Goal: Complete application form: Complete application form

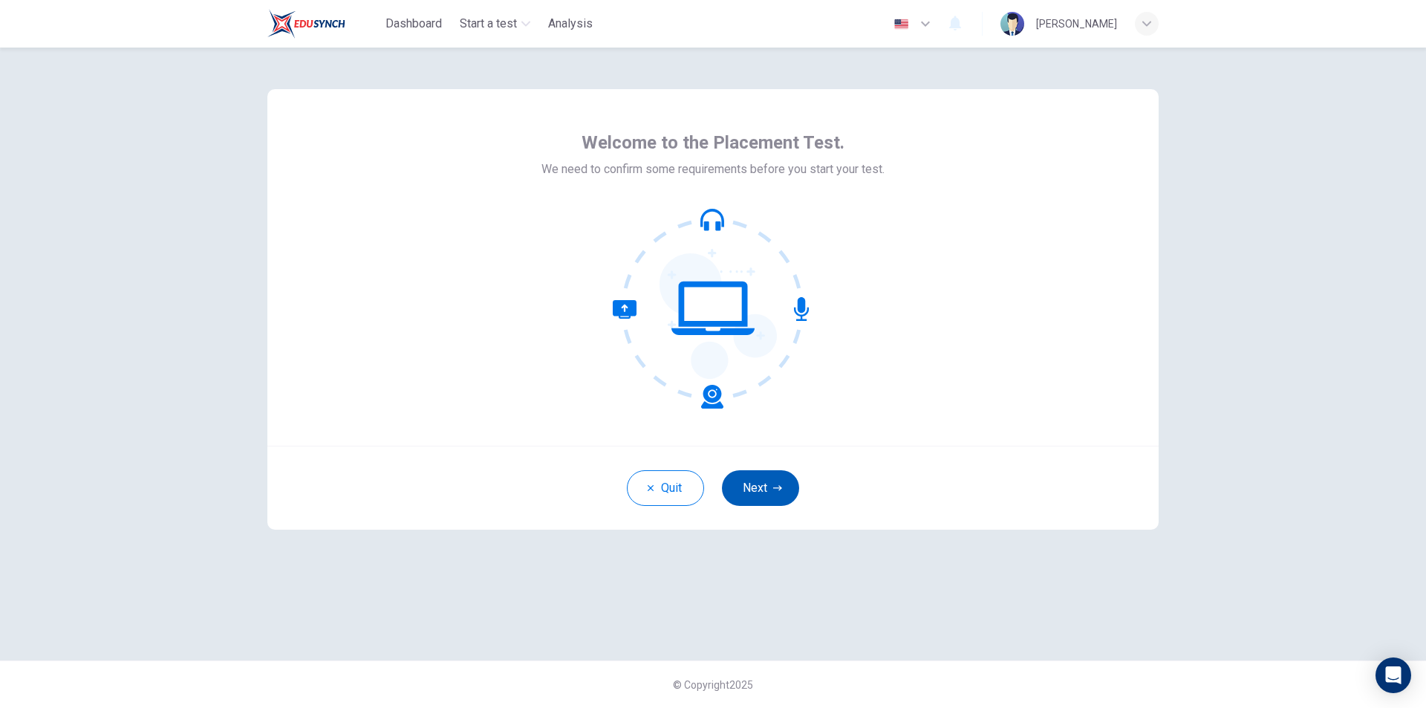
click at [770, 487] on button "Next" at bounding box center [760, 488] width 77 height 36
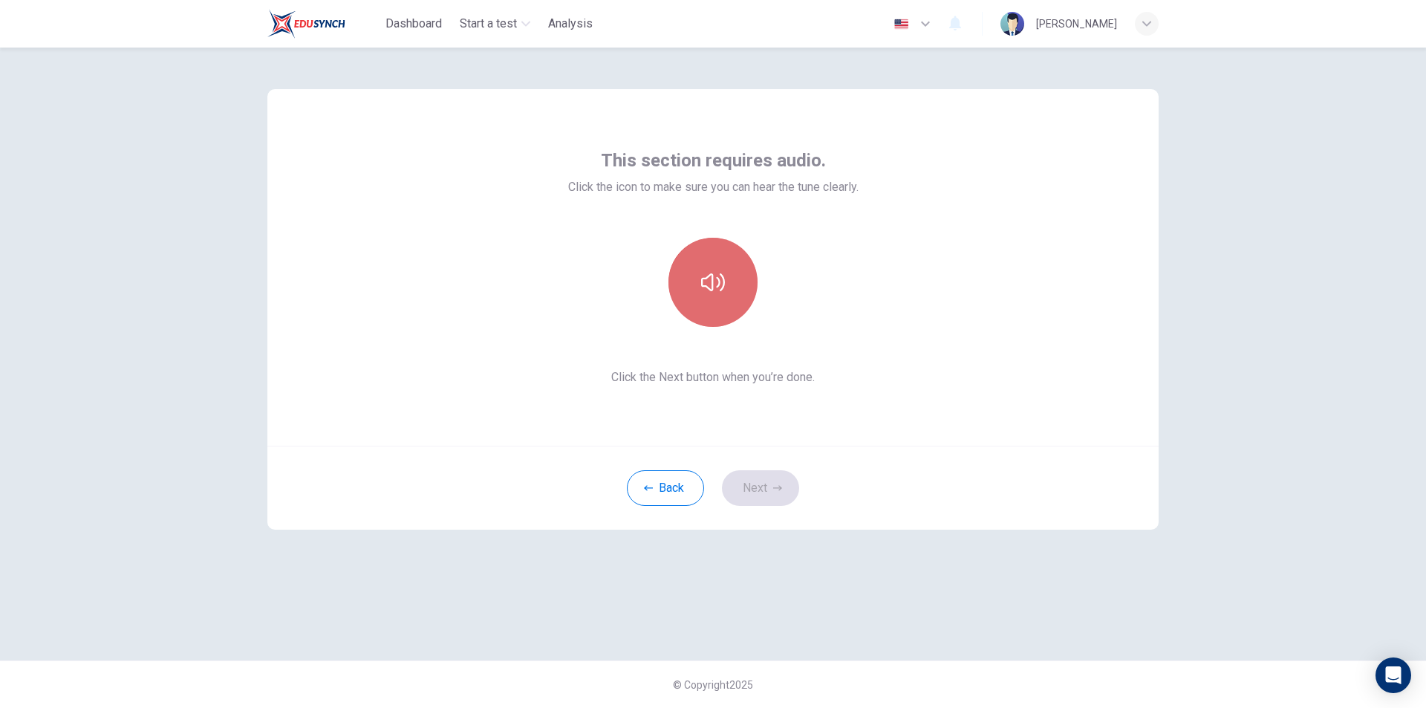
click at [729, 283] on button "button" at bounding box center [712, 282] width 89 height 89
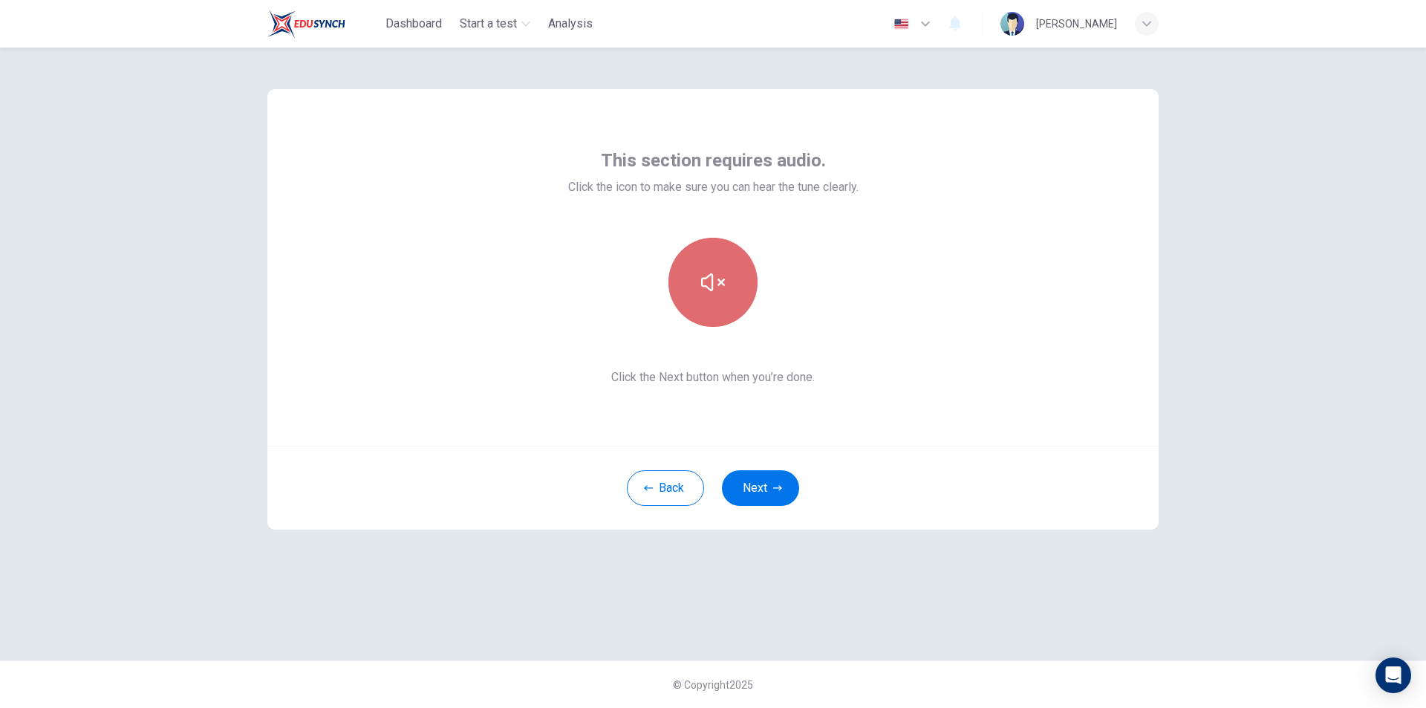
click at [729, 283] on button "button" at bounding box center [712, 282] width 89 height 89
click at [730, 287] on button "button" at bounding box center [712, 282] width 89 height 89
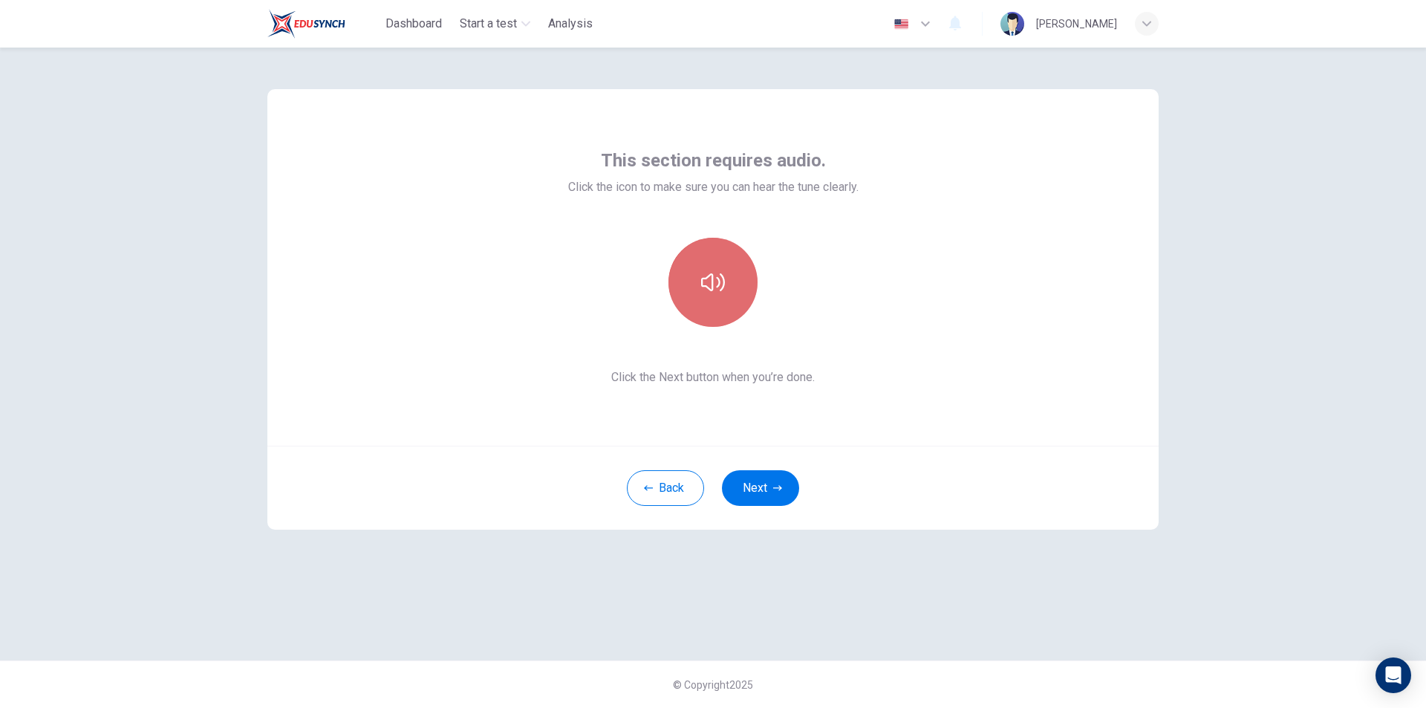
click at [730, 287] on button "button" at bounding box center [712, 282] width 89 height 89
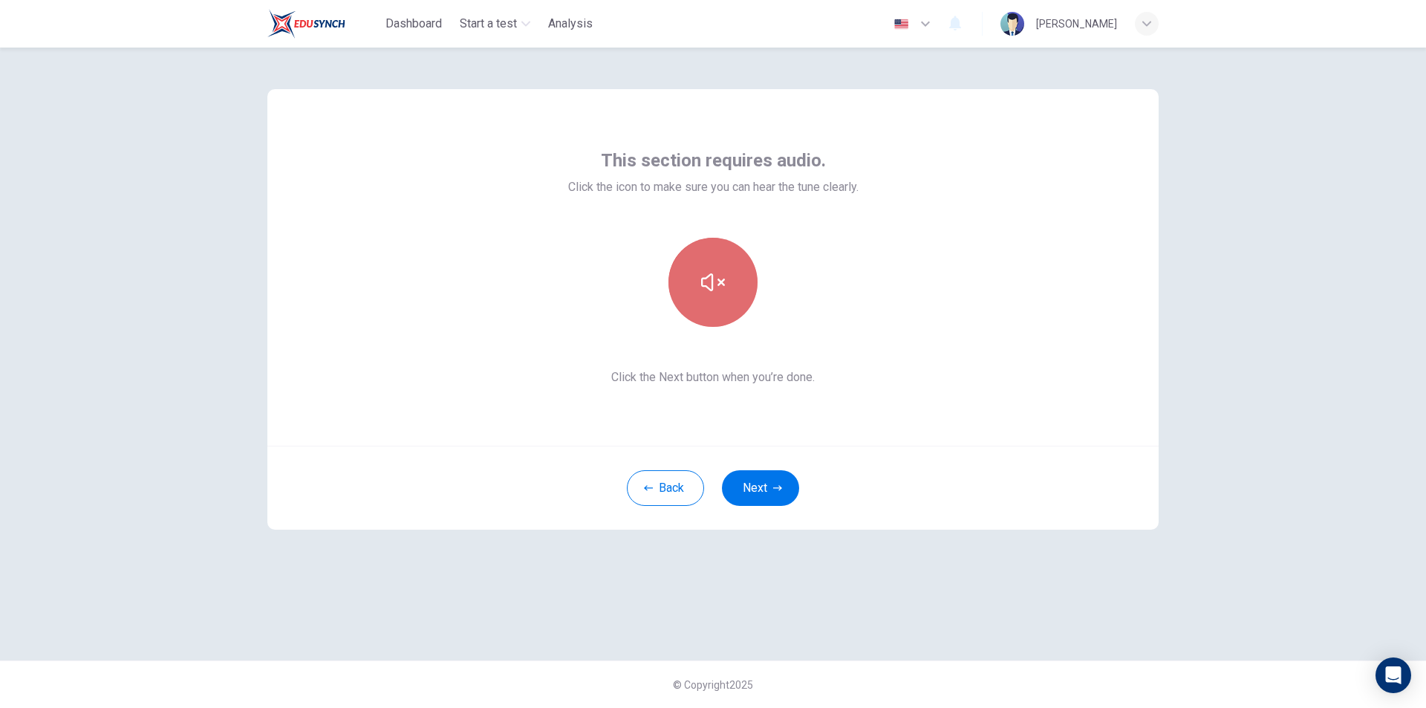
click at [730, 287] on button "button" at bounding box center [712, 282] width 89 height 89
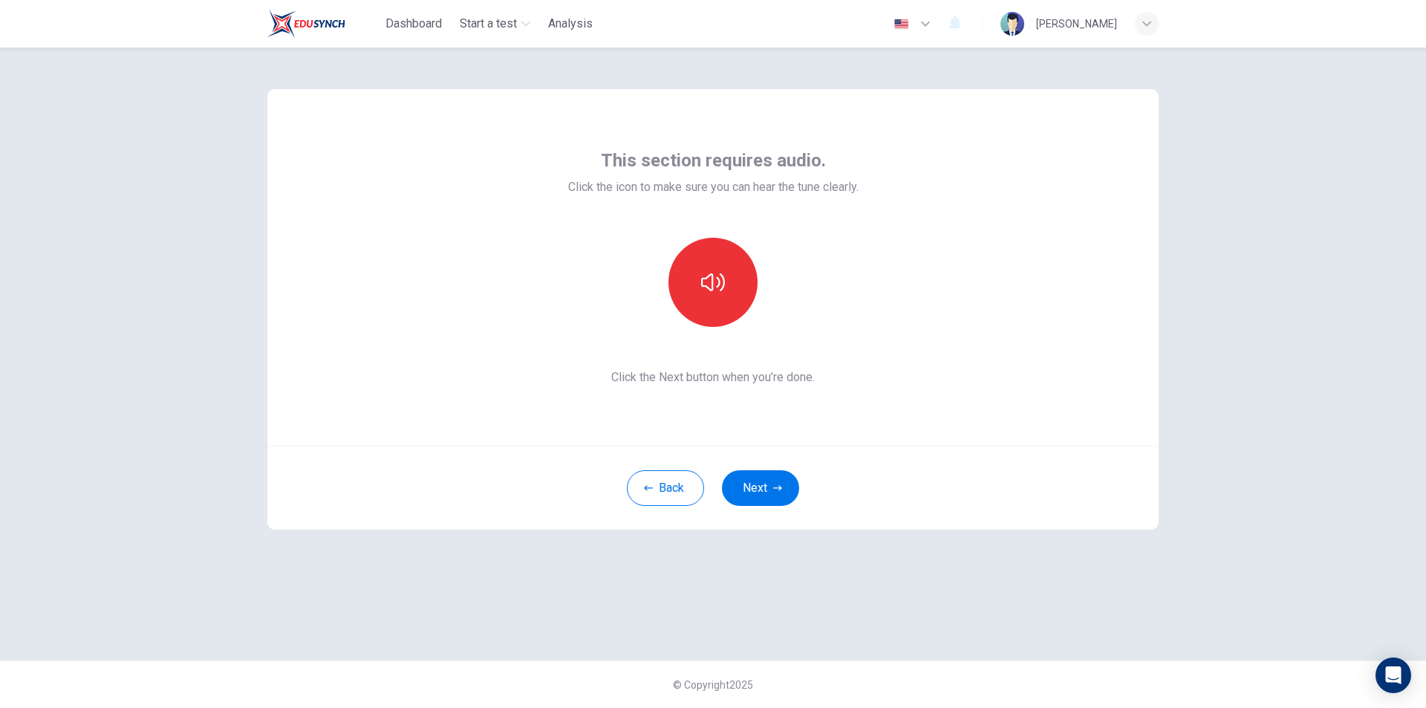
click at [1048, 19] on div "[PERSON_NAME]" at bounding box center [1076, 24] width 81 height 18
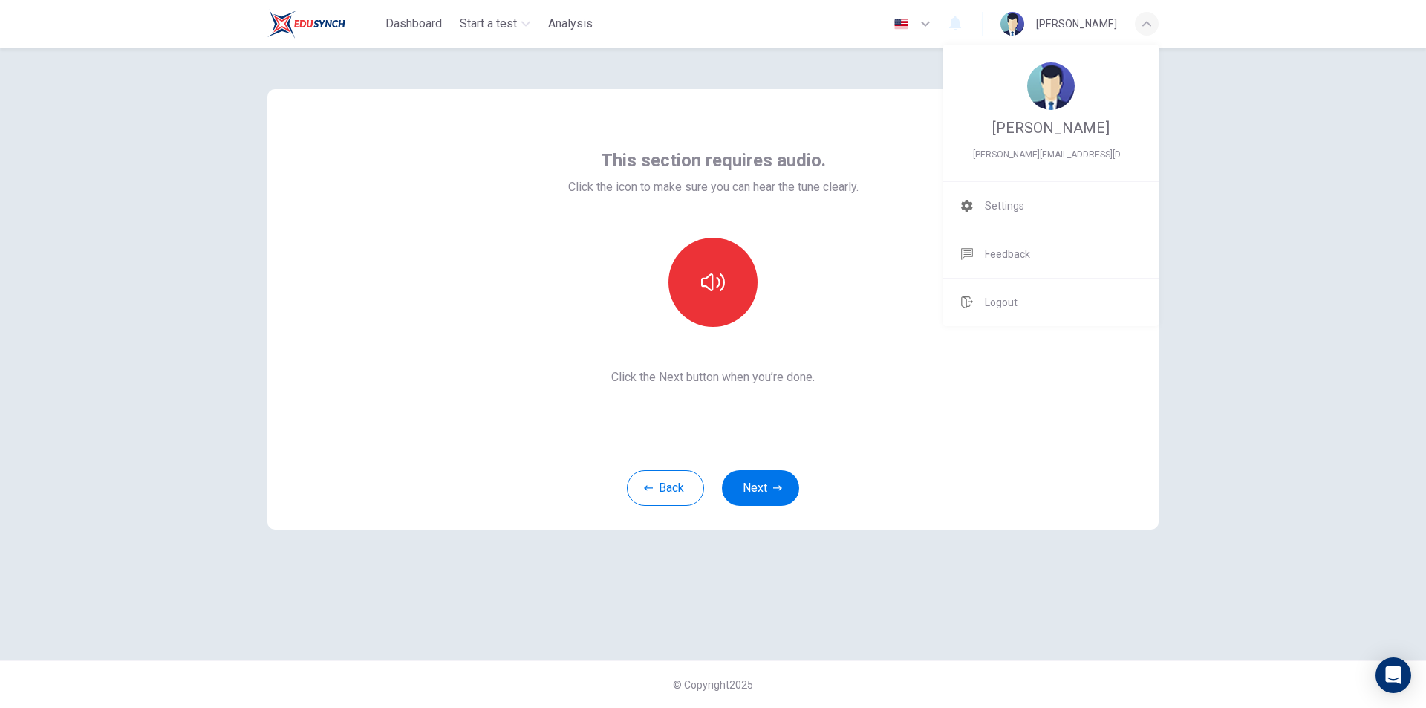
click at [884, 299] on div at bounding box center [713, 354] width 1426 height 708
